Goal: Check status: Check status

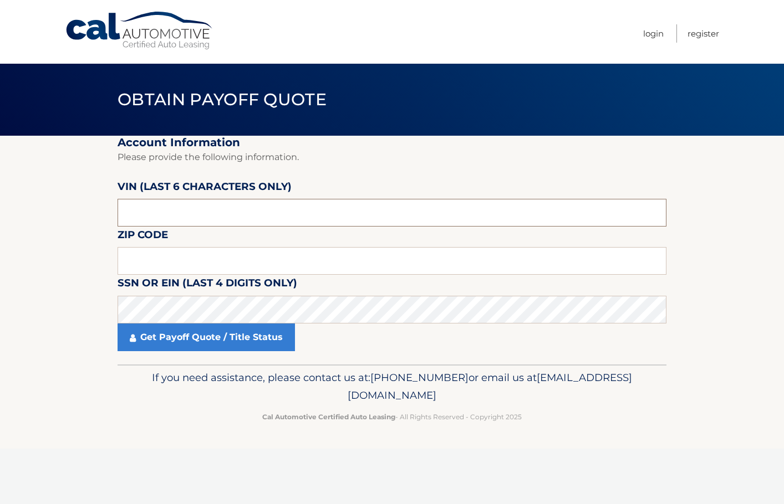
click at [199, 220] on input "text" at bounding box center [391, 213] width 549 height 28
click at [187, 267] on input "text" at bounding box center [391, 261] width 549 height 28
click at [326, 207] on input "text" at bounding box center [391, 213] width 549 height 28
type input "385589"
click at [247, 251] on input "text" at bounding box center [391, 261] width 549 height 28
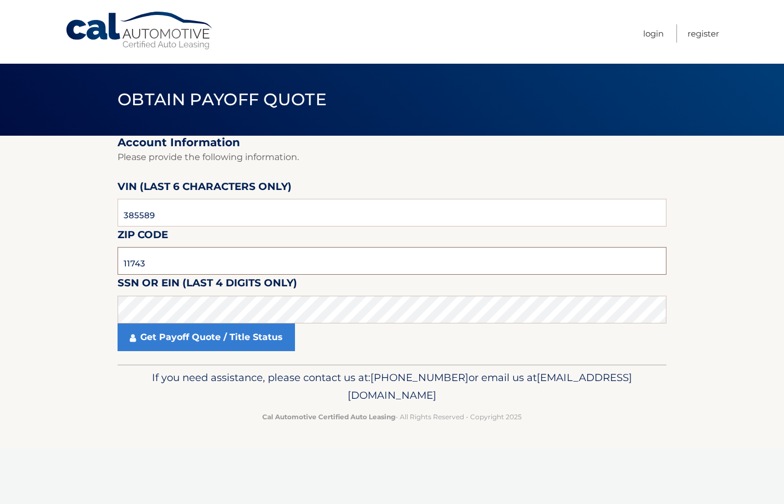
type input "11743"
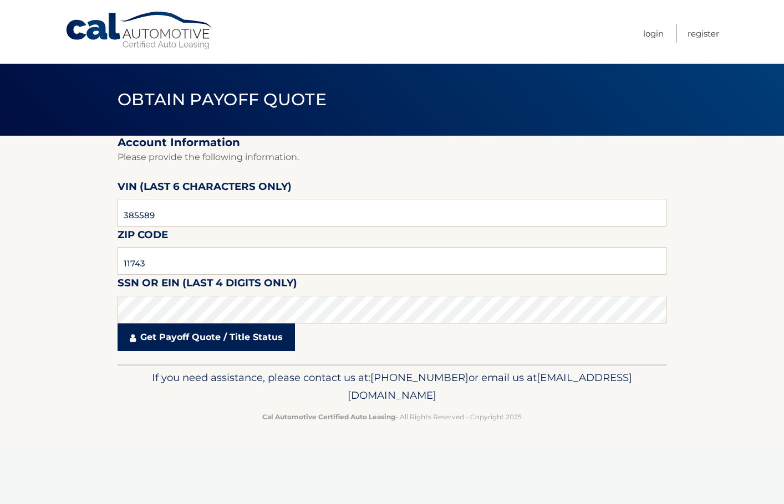
click at [243, 337] on link "Get Payoff Quote / Title Status" at bounding box center [205, 338] width 177 height 28
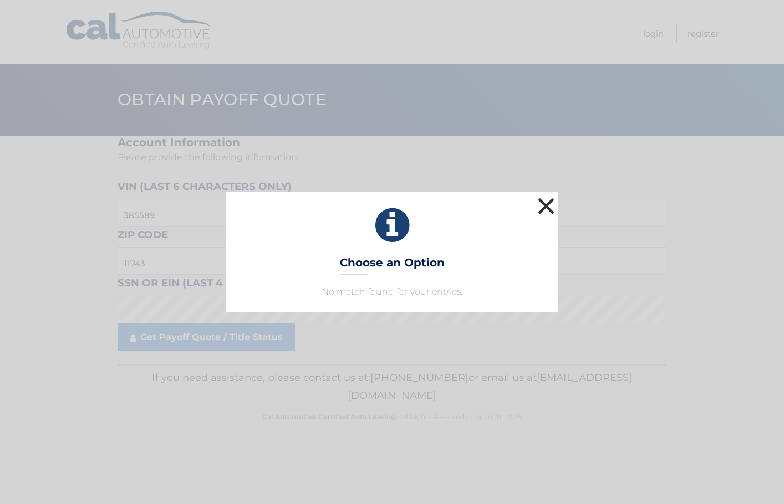
click at [544, 206] on button "×" at bounding box center [546, 206] width 22 height 22
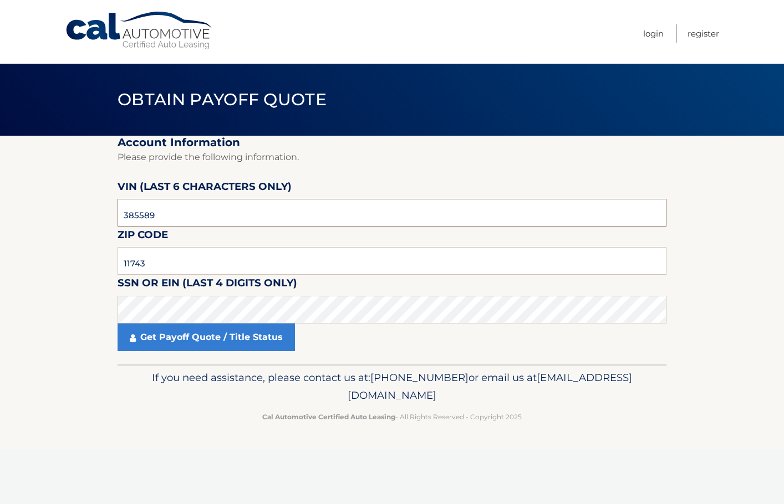
click at [162, 218] on input "385589" at bounding box center [391, 213] width 549 height 28
type input "5*****"
type input "003907"
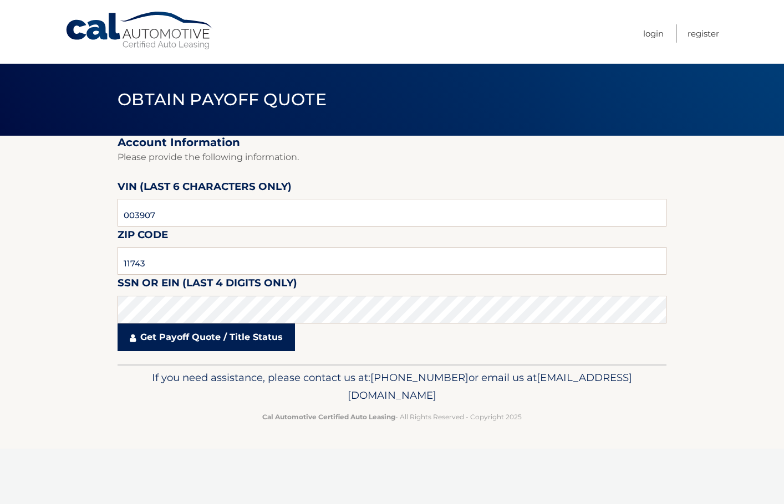
click at [203, 333] on link "Get Payoff Quote / Title Status" at bounding box center [205, 338] width 177 height 28
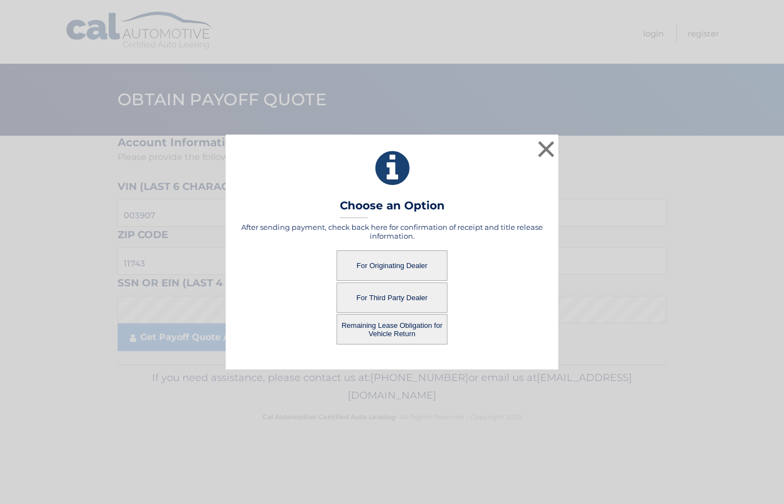
click at [396, 299] on button "For Third Party Dealer" at bounding box center [391, 298] width 111 height 30
click at [386, 296] on button "For Third Party Dealer" at bounding box center [391, 298] width 111 height 30
